Goal: Task Accomplishment & Management: Use online tool/utility

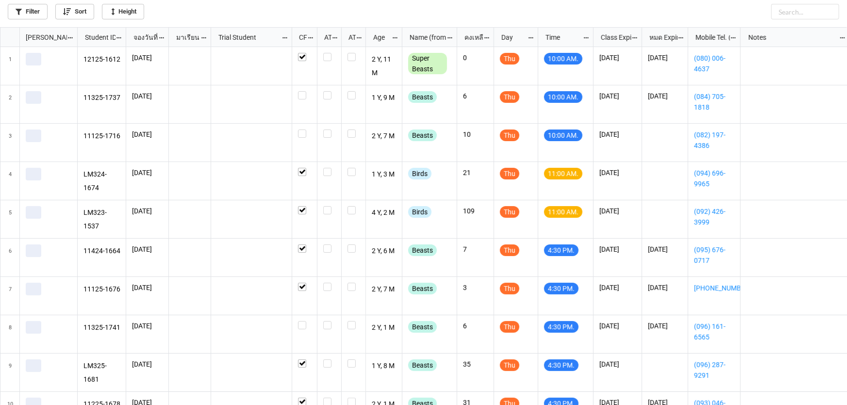
scroll to position [5, 5]
click at [306, 91] on label "grid" at bounding box center [304, 91] width 13 height 0
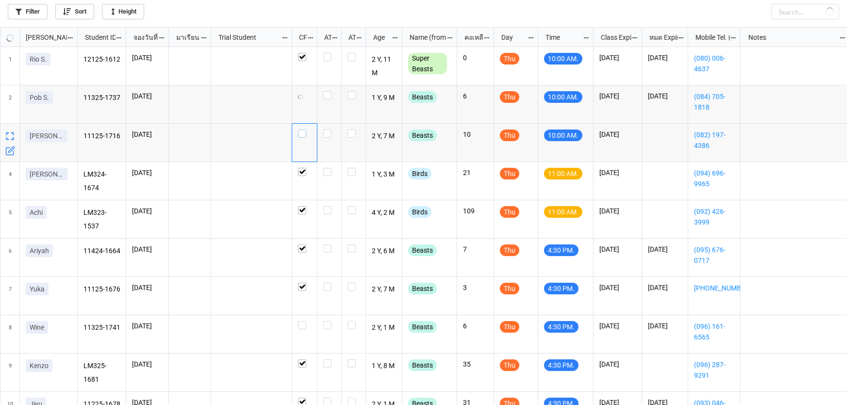
click at [302, 130] on label "grid" at bounding box center [304, 130] width 13 height 0
checkbox input "true"
click at [301, 321] on label "grid" at bounding box center [304, 321] width 13 height 0
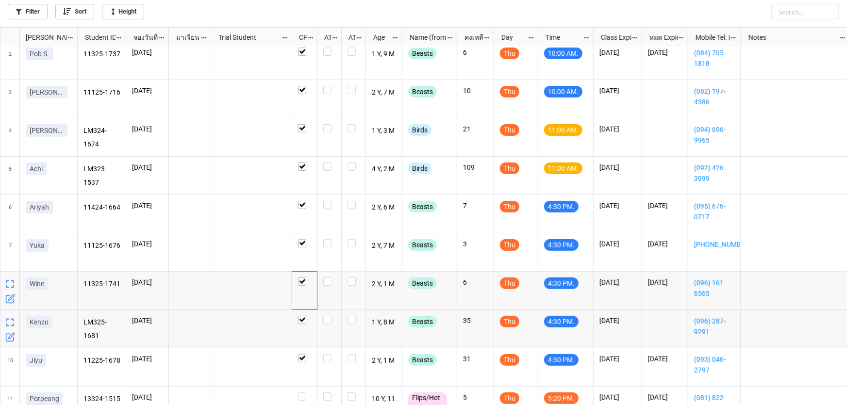
scroll to position [68, 0]
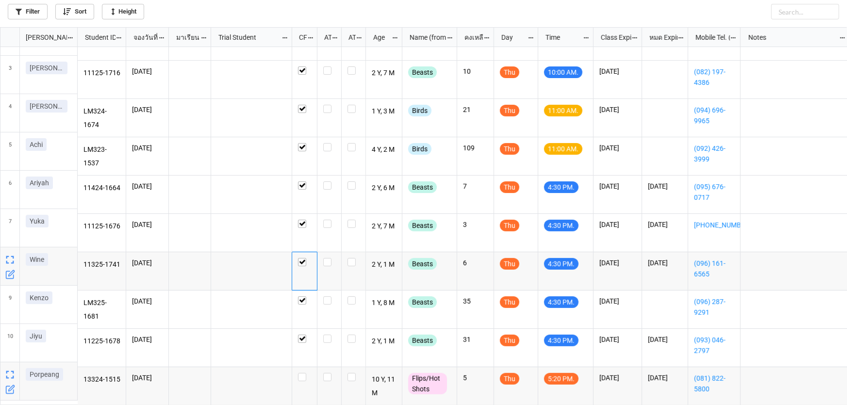
click at [10, 393] on icon "grid" at bounding box center [10, 390] width 10 height 10
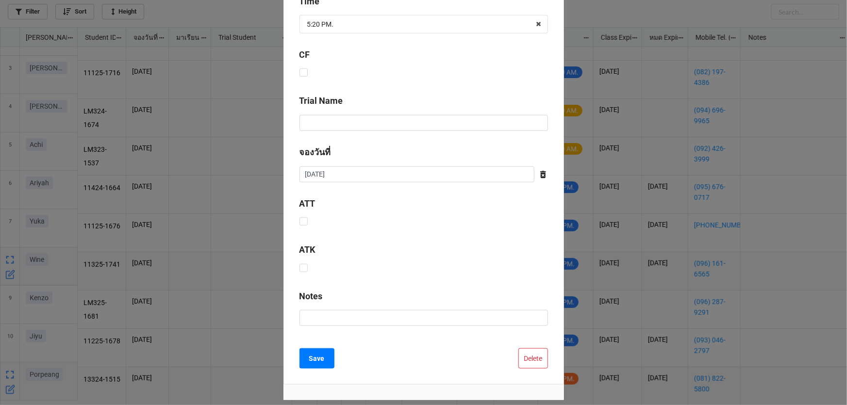
scroll to position [393, 0]
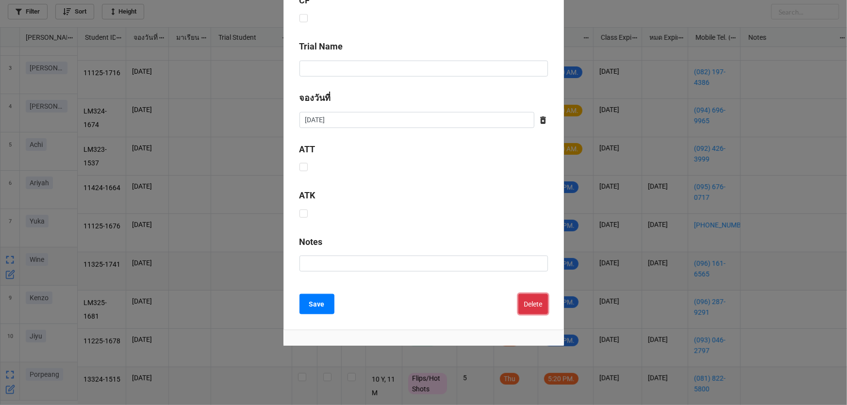
click at [527, 305] on button "Delete" at bounding box center [534, 304] width 30 height 20
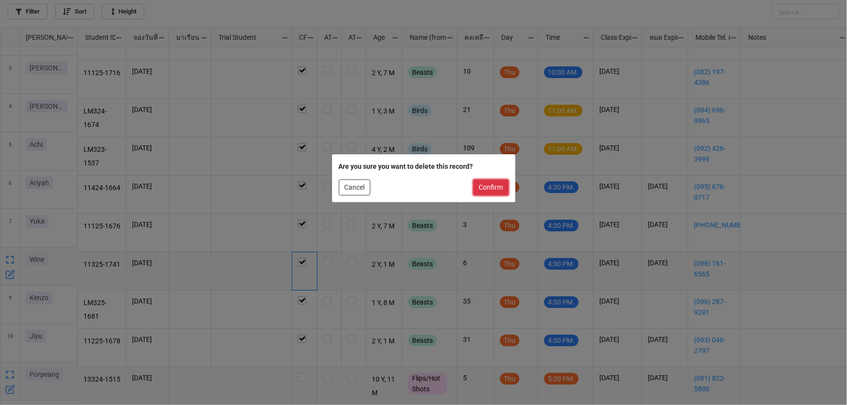
click at [499, 191] on button "Confirm" at bounding box center [490, 188] width 35 height 17
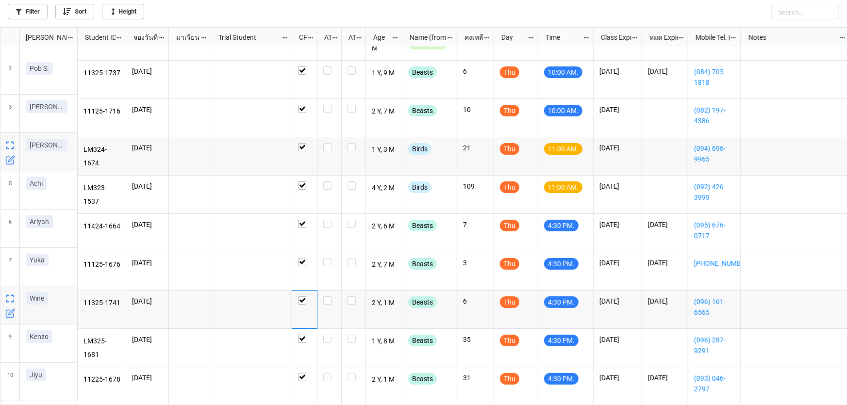
scroll to position [0, 0]
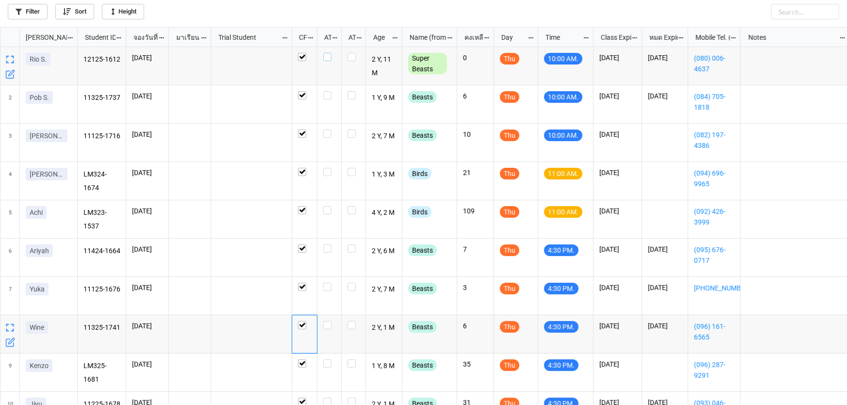
click at [328, 53] on label "grid" at bounding box center [329, 53] width 12 height 0
click at [328, 130] on label "grid" at bounding box center [329, 130] width 12 height 0
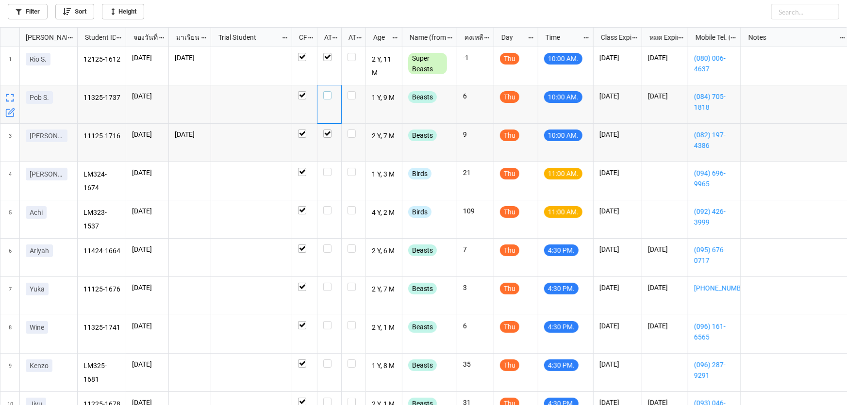
click at [329, 91] on label "grid" at bounding box center [329, 91] width 12 height 0
checkbox input "false"
